Goal: Task Accomplishment & Management: Manage account settings

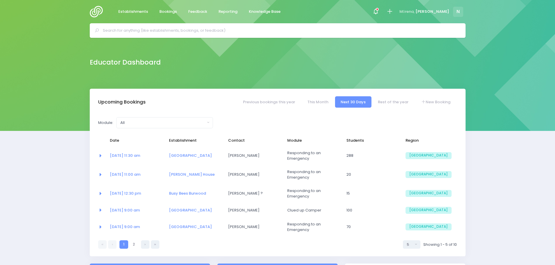
select select "5"
click at [168, 33] on input "text" at bounding box center [280, 30] width 355 height 9
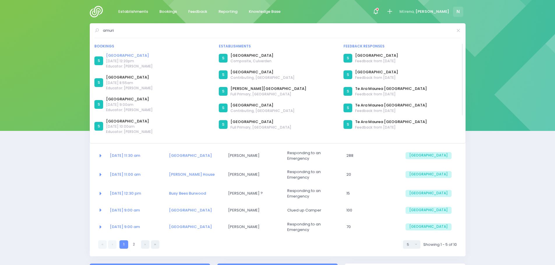
type input "amuri"
click at [123, 56] on link "[GEOGRAPHIC_DATA]" at bounding box center [129, 56] width 47 height 6
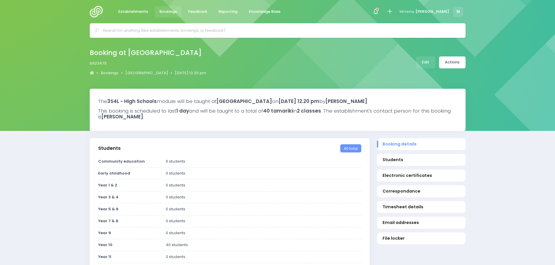
select select "5"
click at [427, 62] on link "Edit" at bounding box center [425, 63] width 19 height 12
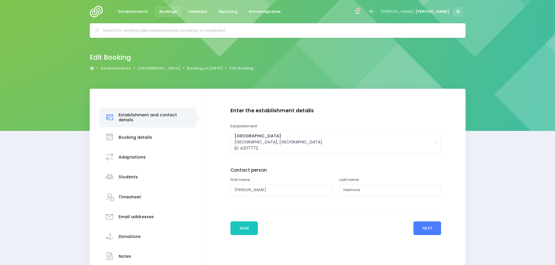
click at [429, 230] on button "Next" at bounding box center [427, 229] width 28 height 14
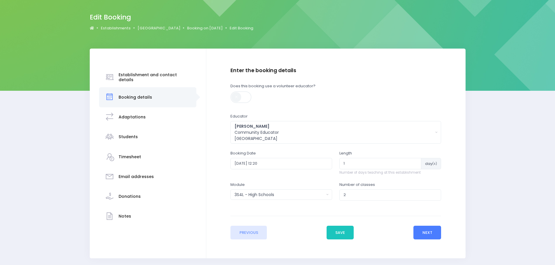
scroll to position [58, 0]
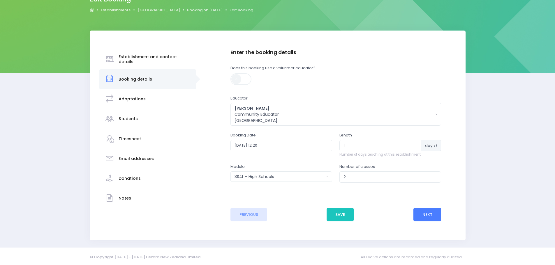
click at [422, 218] on button "Next" at bounding box center [427, 215] width 28 height 14
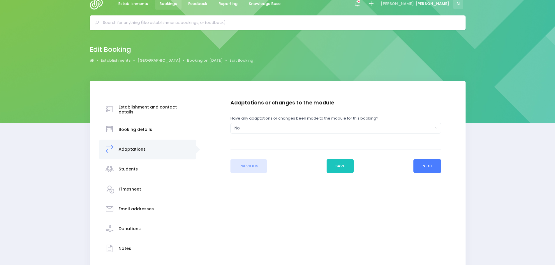
scroll to position [0, 0]
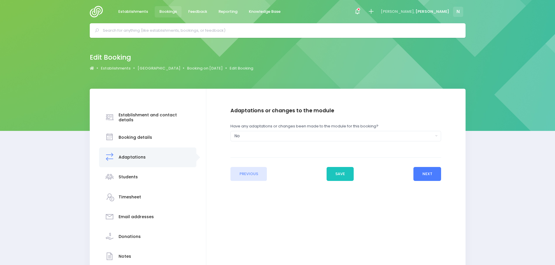
click at [417, 176] on button "Next" at bounding box center [427, 174] width 28 height 14
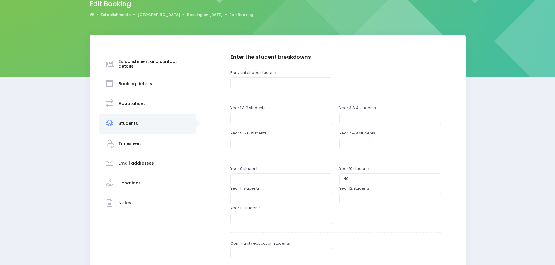
scroll to position [58, 0]
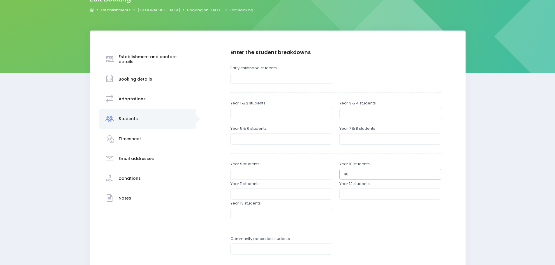
drag, startPoint x: 346, startPoint y: 178, endPoint x: 343, endPoint y: 178, distance: 3.5
click at [343, 178] on input "40" at bounding box center [390, 174] width 102 height 11
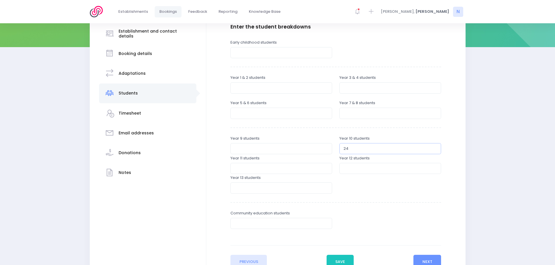
scroll to position [133, 0]
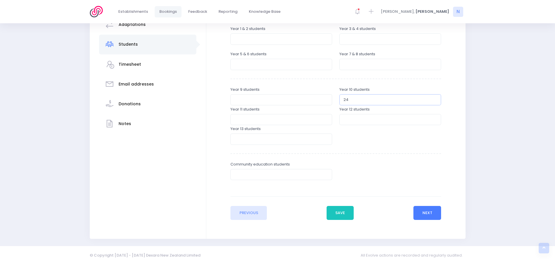
type input "24"
click at [419, 212] on button "Next" at bounding box center [427, 213] width 28 height 14
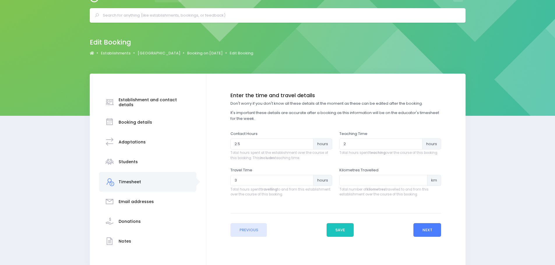
scroll to position [0, 0]
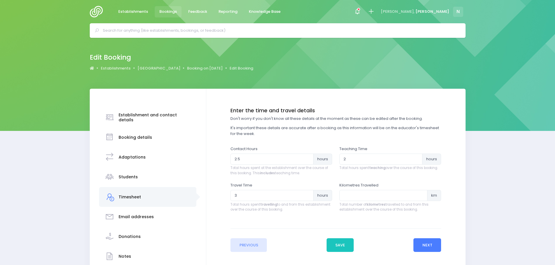
click at [428, 245] on button "Next" at bounding box center [427, 246] width 28 height 14
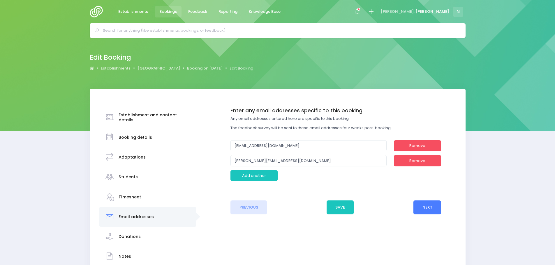
click at [427, 210] on button "Next" at bounding box center [427, 208] width 28 height 14
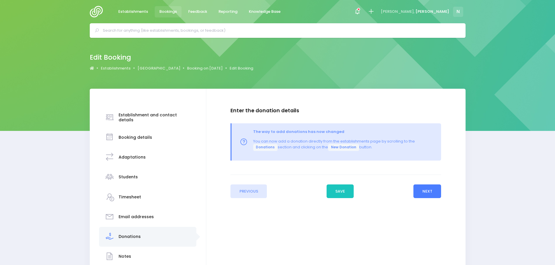
click at [427, 194] on button "Next" at bounding box center [427, 192] width 28 height 14
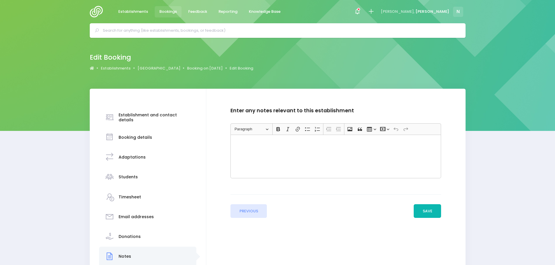
click at [427, 214] on button "Save" at bounding box center [427, 212] width 27 height 14
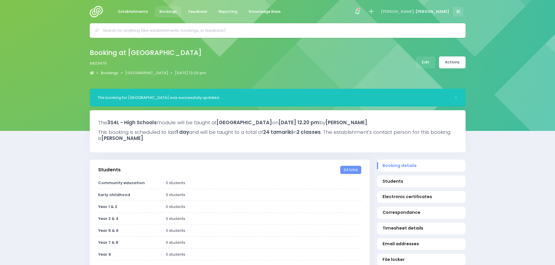
select select "5"
